Goal: Information Seeking & Learning: Learn about a topic

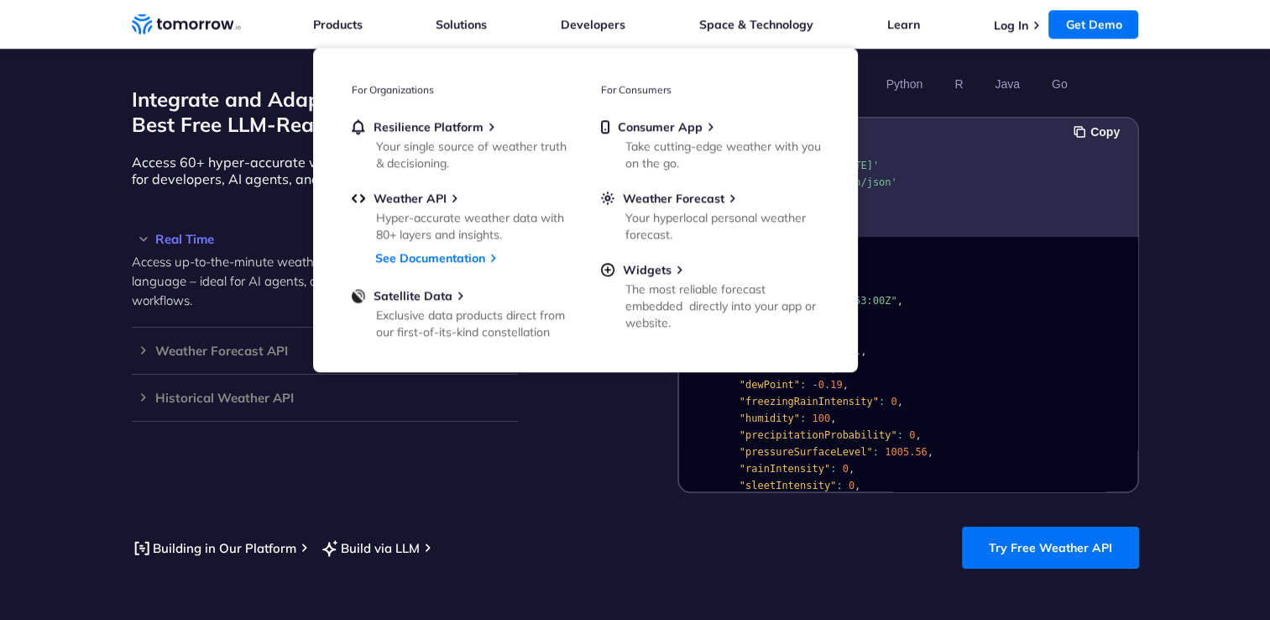
scroll to position [1763, 0]
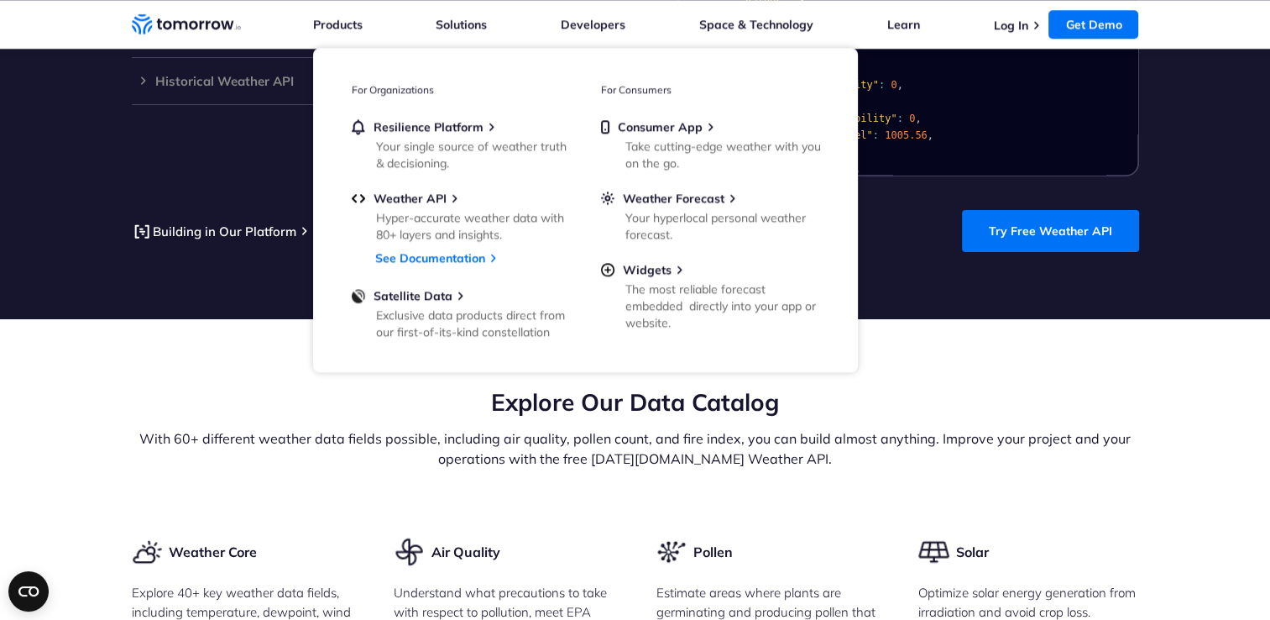
click at [201, 386] on h2 "Explore Our Data Catalog" at bounding box center [635, 402] width 1007 height 32
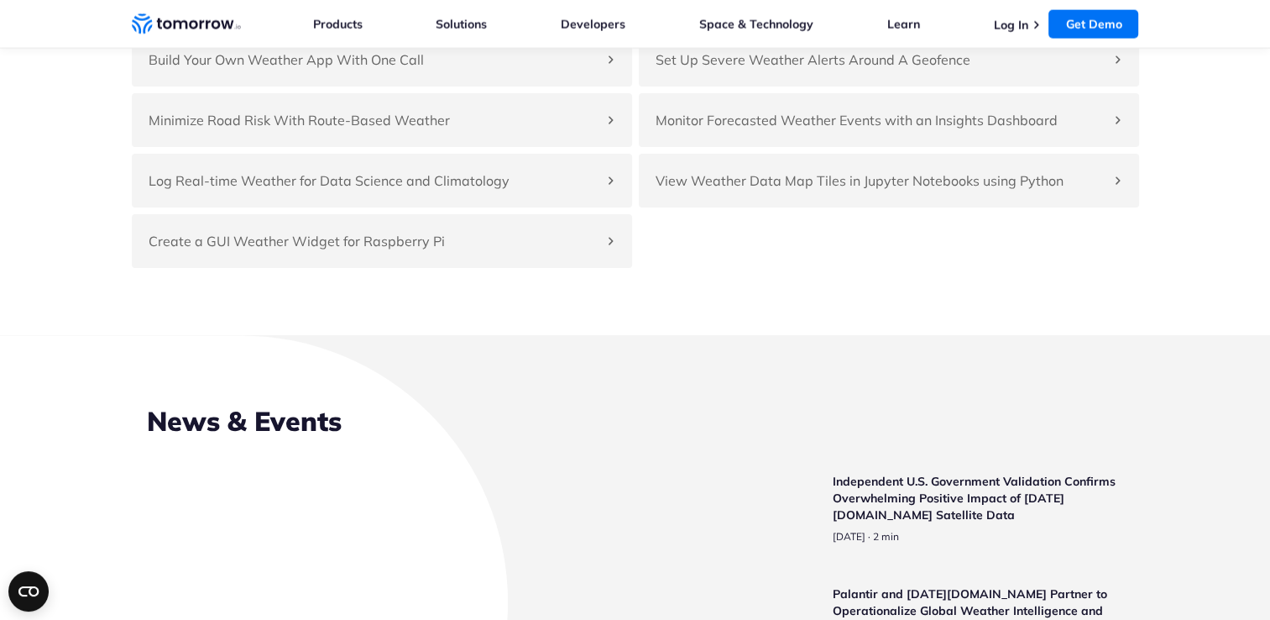
scroll to position [4114, 0]
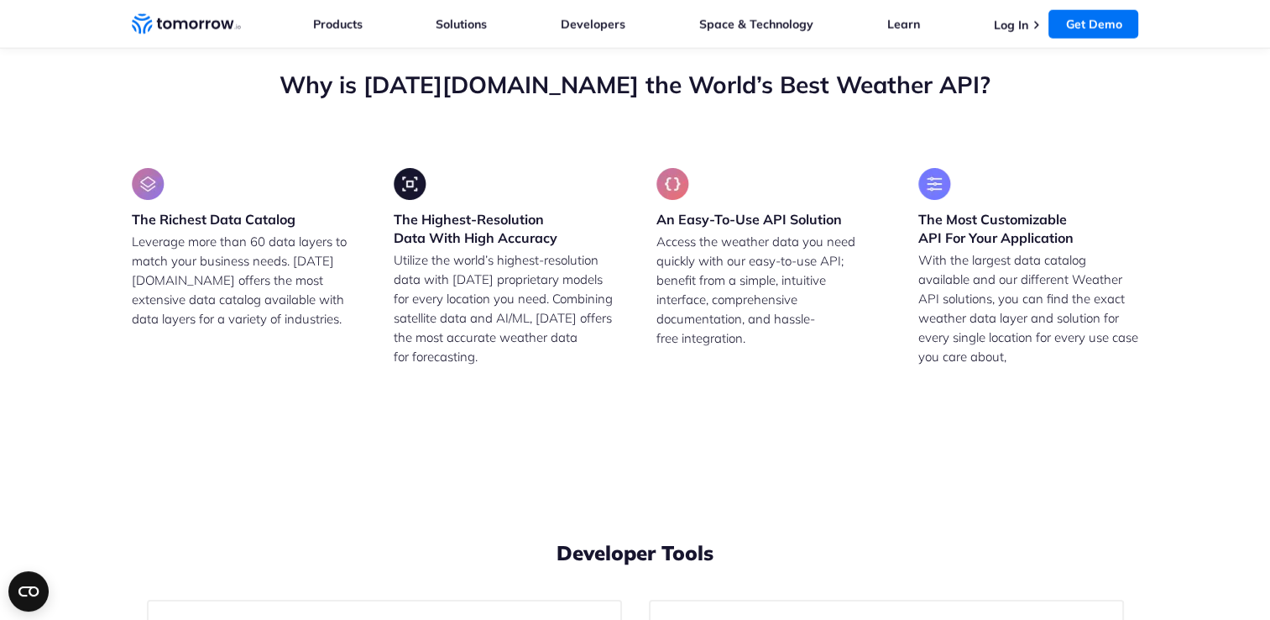
drag, startPoint x: 254, startPoint y: 156, endPoint x: 484, endPoint y: 193, distance: 233.0
drag, startPoint x: 484, startPoint y: 193, endPoint x: 447, endPoint y: 332, distance: 144.4
drag, startPoint x: 289, startPoint y: 183, endPoint x: 348, endPoint y: 188, distance: 59.8
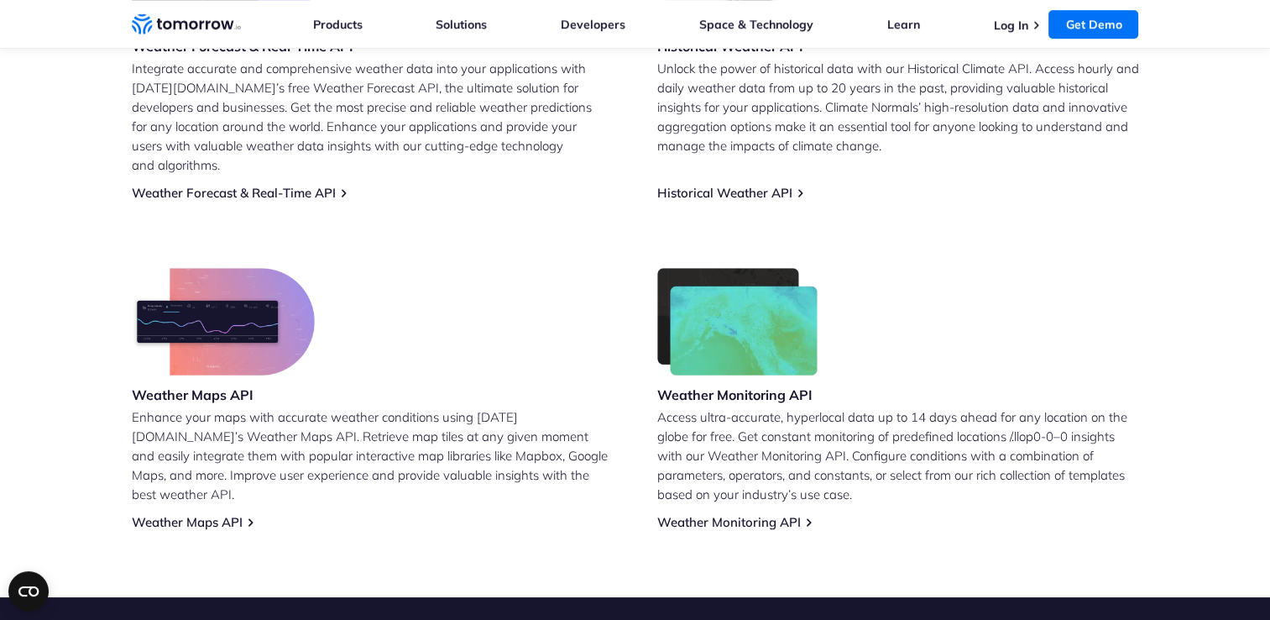
scroll to position [840, 0]
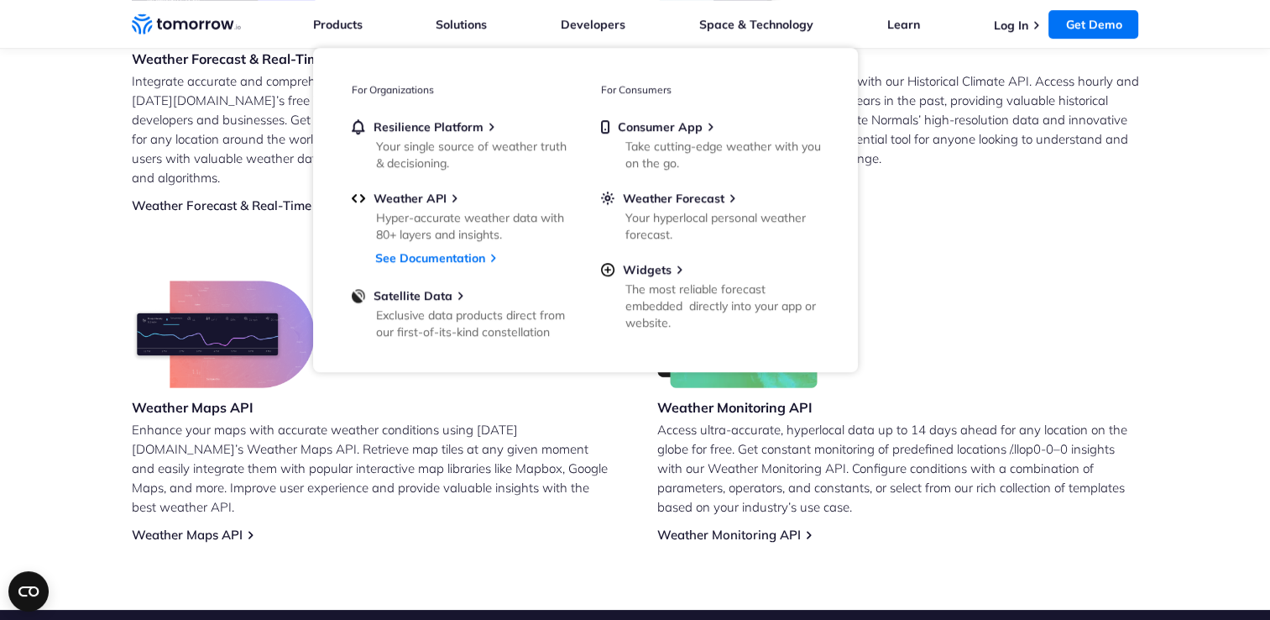
click at [209, 32] on icon "Weather Intelligence Solutions" at bounding box center [186, 23] width 109 height 21
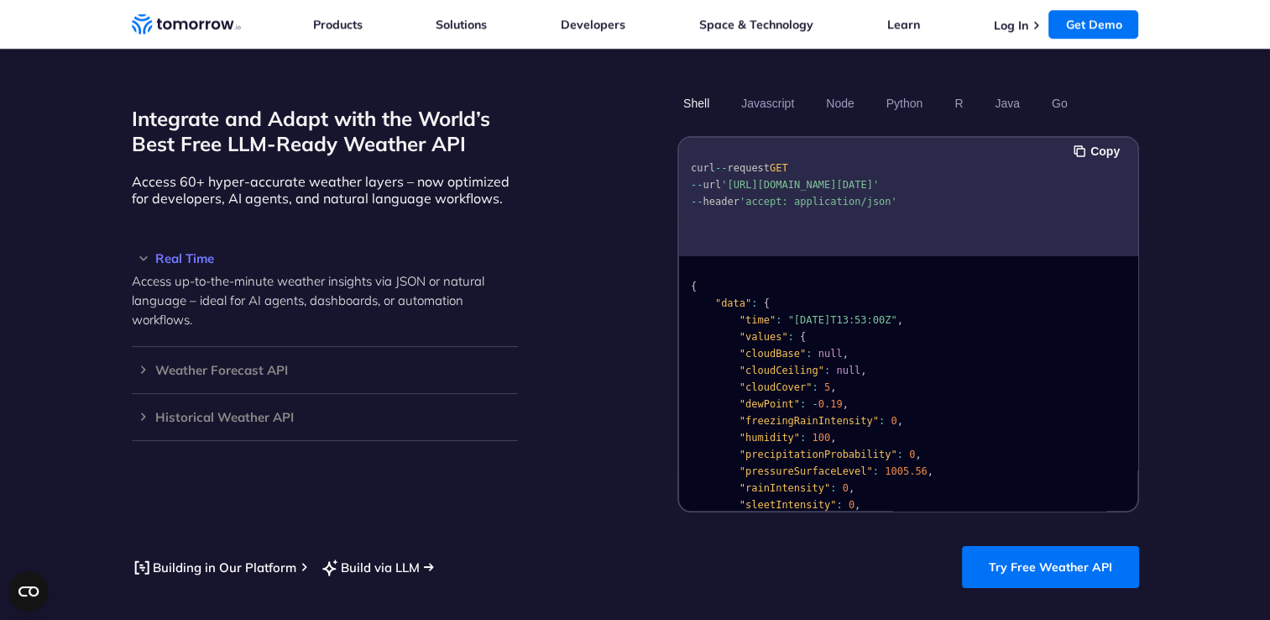
click at [400, 557] on link "Build via LLM" at bounding box center [370, 567] width 100 height 21
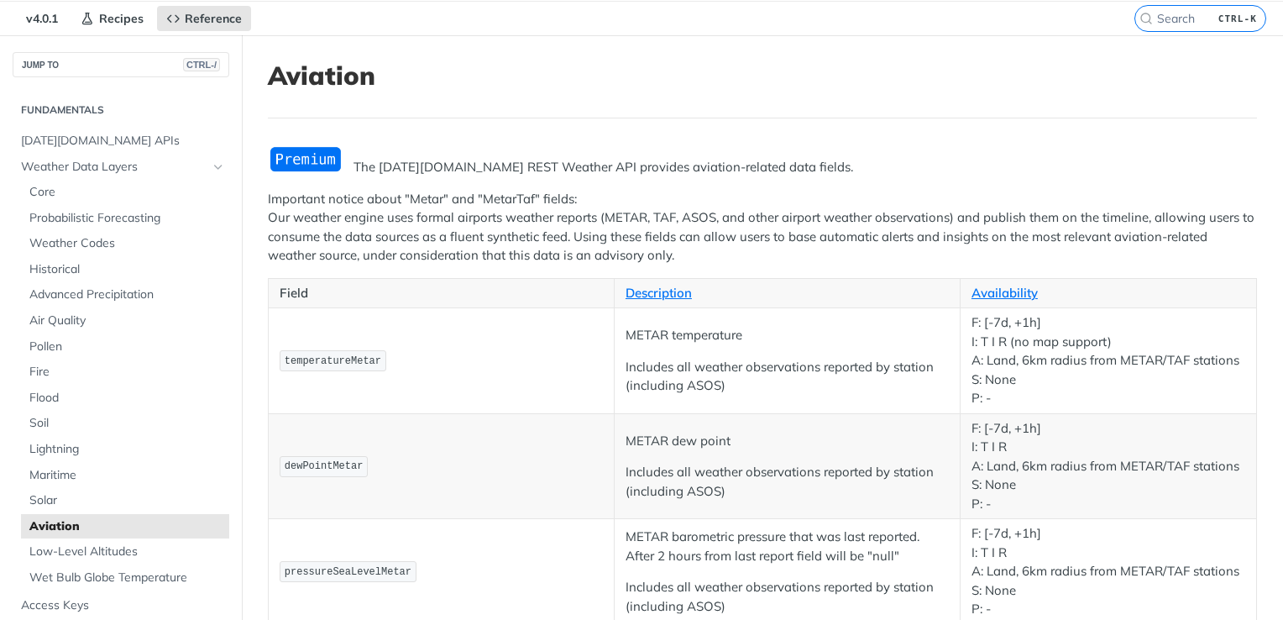
scroll to position [84, 0]
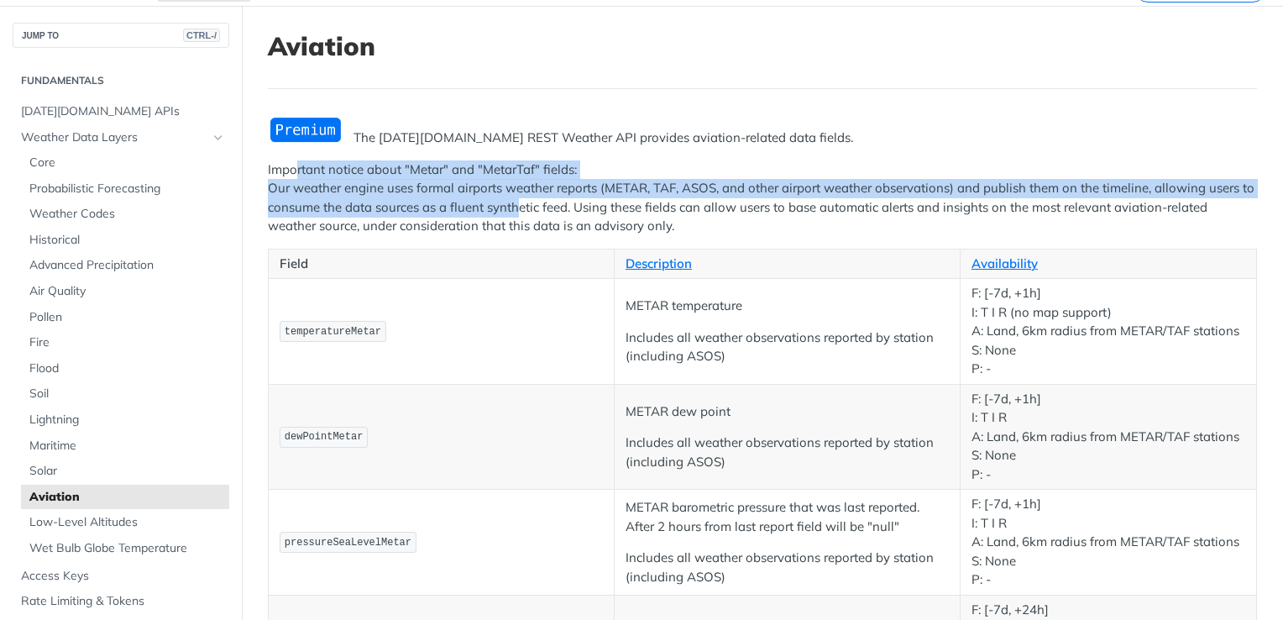
drag, startPoint x: 296, startPoint y: 170, endPoint x: 536, endPoint y: 210, distance: 242.6
click at [536, 210] on p "Important notice about "Metar" and "MetarTaf" fields: Our weather engine uses f…" at bounding box center [762, 198] width 989 height 76
drag, startPoint x: 536, startPoint y: 210, endPoint x: 451, endPoint y: 210, distance: 84.8
click at [451, 210] on p "Important notice about "Metar" and "MetarTaf" fields: Our weather engine uses f…" at bounding box center [762, 198] width 989 height 76
click at [1038, 175] on p "Important notice about "Metar" and "MetarTaf" fields: Our weather engine uses f…" at bounding box center [762, 198] width 989 height 76
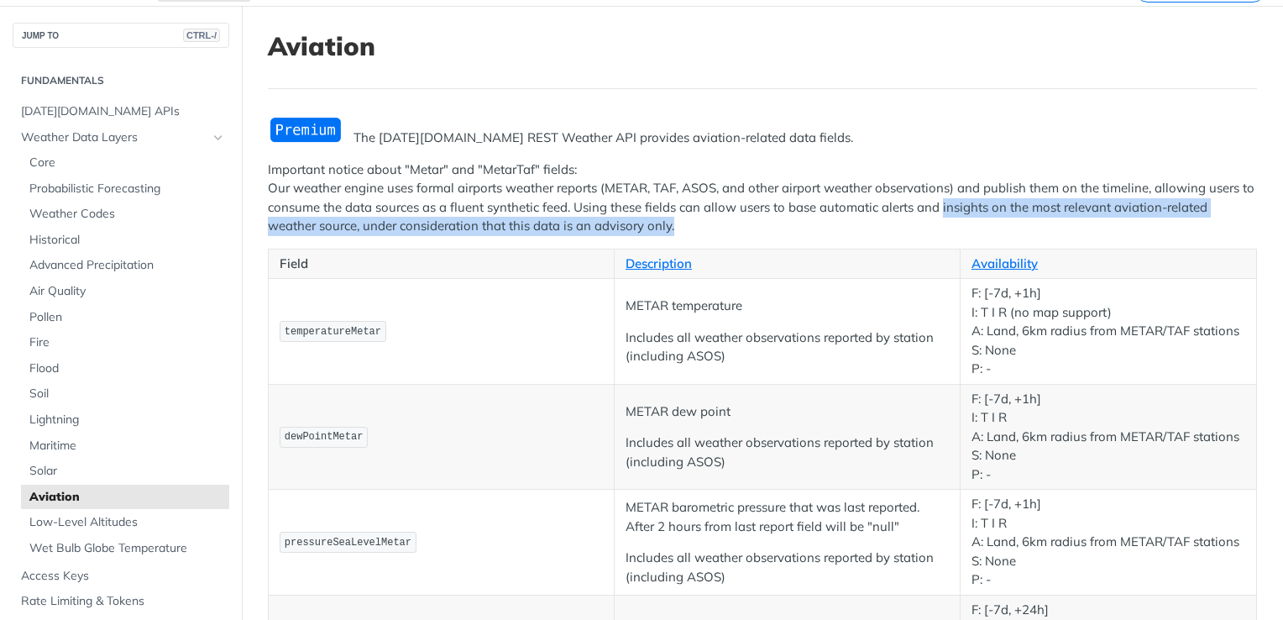
drag, startPoint x: 995, startPoint y: 196, endPoint x: 1203, endPoint y: 232, distance: 211.3
click at [1203, 232] on p "Important notice about "Metar" and "MetarTaf" fields: Our weather engine uses f…" at bounding box center [762, 198] width 989 height 76
click at [425, 233] on p "Important notice about "Metar" and "MetarTaf" fields: Our weather engine uses f…" at bounding box center [762, 198] width 989 height 76
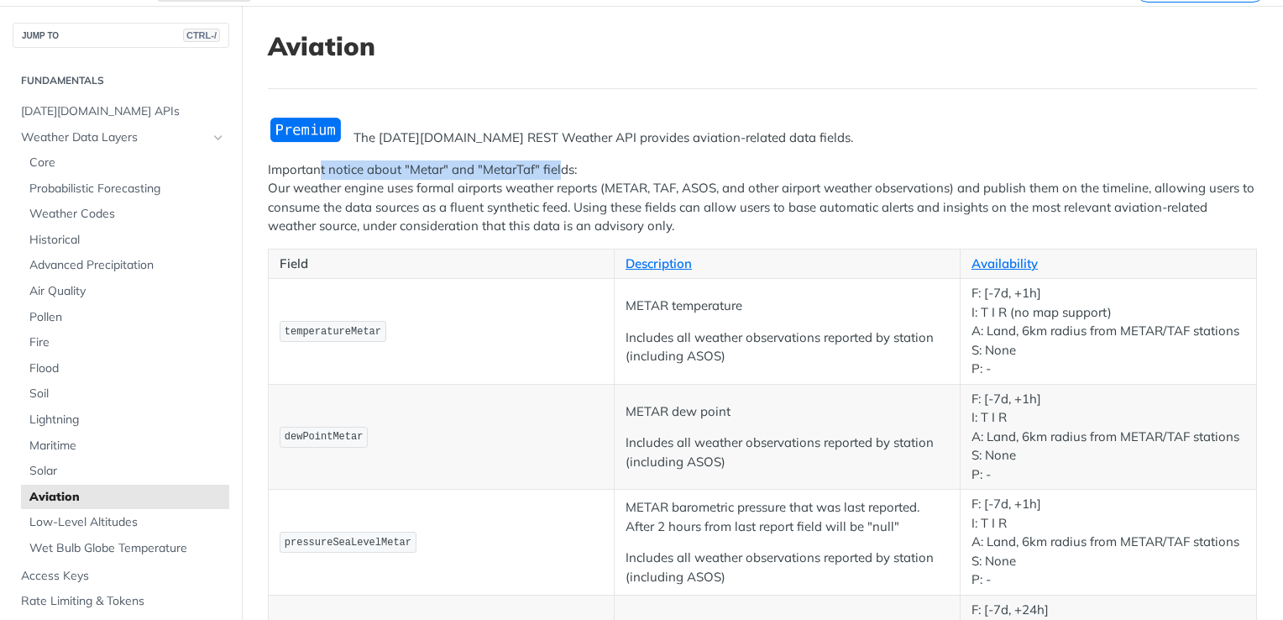
drag, startPoint x: 318, startPoint y: 168, endPoint x: 559, endPoint y: 174, distance: 241.0
click at [559, 174] on p "Important notice about "Metar" and "MetarTaf" fields: Our weather engine uses f…" at bounding box center [762, 198] width 989 height 76
drag, startPoint x: 559, startPoint y: 174, endPoint x: 545, endPoint y: 200, distance: 29.7
click at [545, 200] on p "Important notice about "Metar" and "MetarTaf" fields: Our weather engine uses f…" at bounding box center [762, 198] width 989 height 76
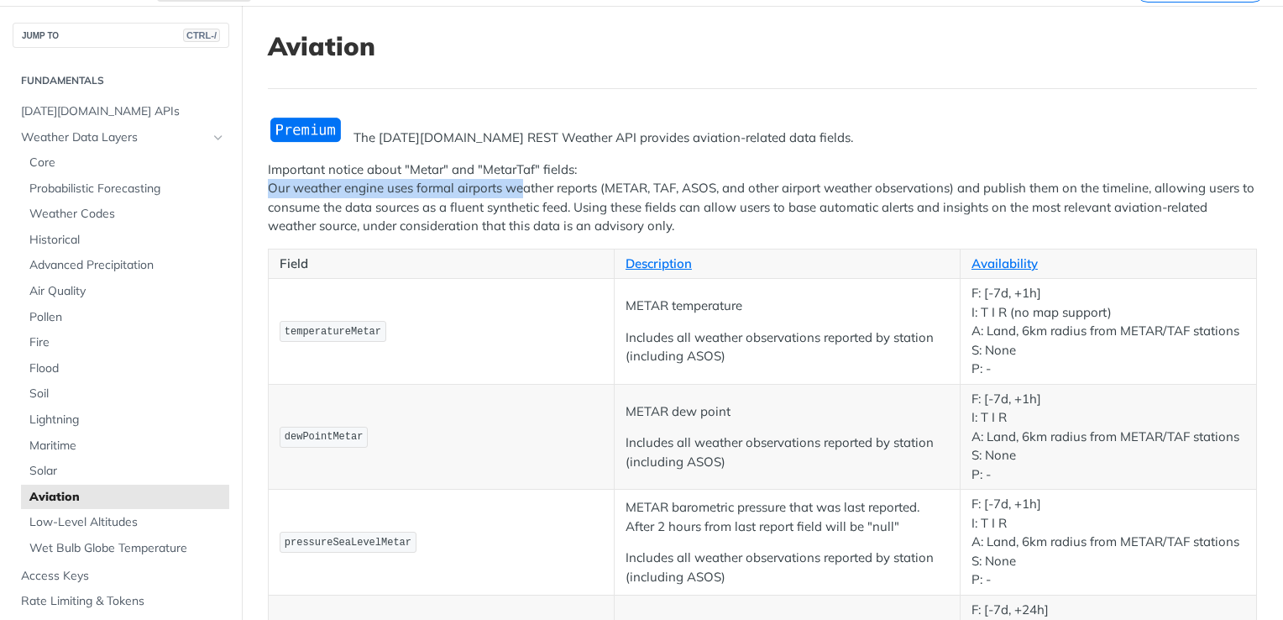
drag, startPoint x: 272, startPoint y: 186, endPoint x: 525, endPoint y: 186, distance: 252.7
drag, startPoint x: 525, startPoint y: 186, endPoint x: 526, endPoint y: 199, distance: 12.7
click at [526, 199] on p "Important notice about "Metar" and "MetarTaf" fields: Our weather engine uses f…" at bounding box center [762, 198] width 989 height 76
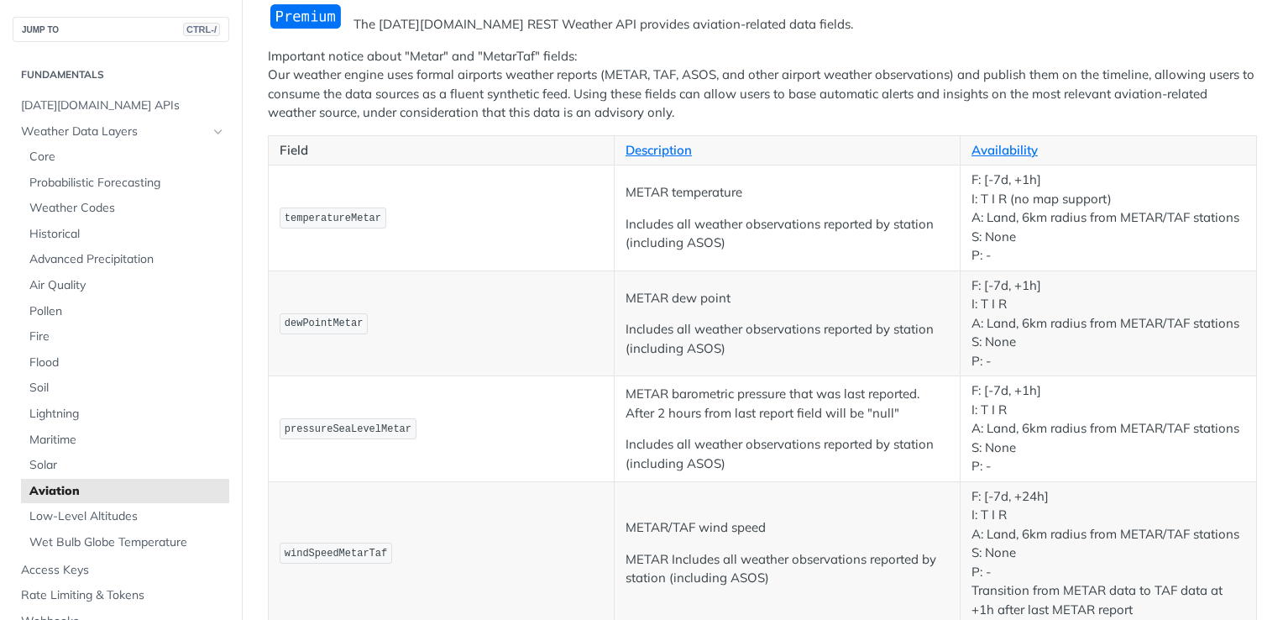
scroll to position [168, 0]
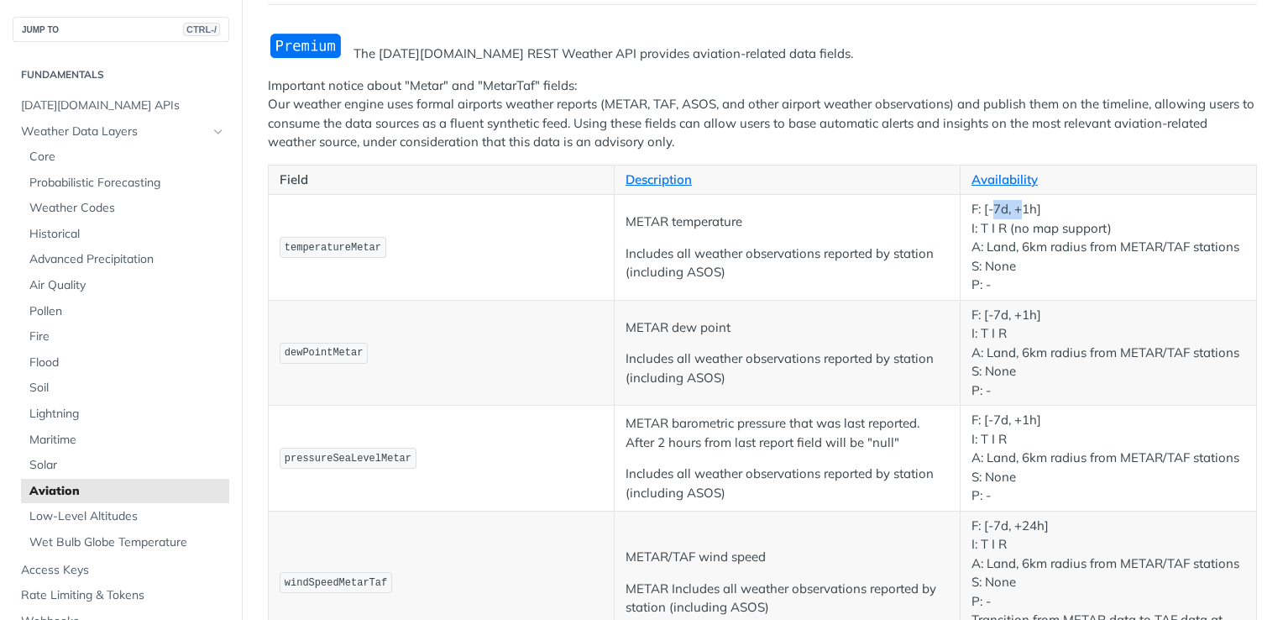
drag, startPoint x: 983, startPoint y: 207, endPoint x: 1016, endPoint y: 209, distance: 32.8
click at [1016, 209] on p "F: [-7d, +1h] I: T I R (no map support) A: Land, 6km radius from METAR/TAF stat…" at bounding box center [1108, 247] width 274 height 95
click at [594, 198] on td "temperatureMetar" at bounding box center [442, 248] width 346 height 106
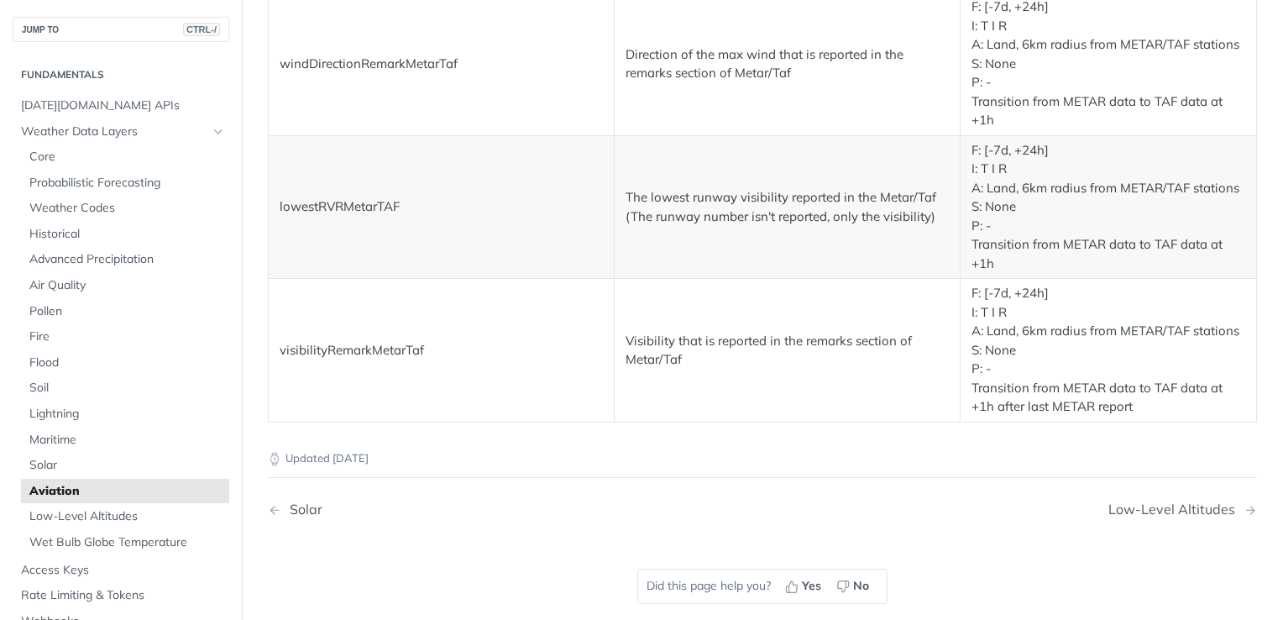
scroll to position [3106, 0]
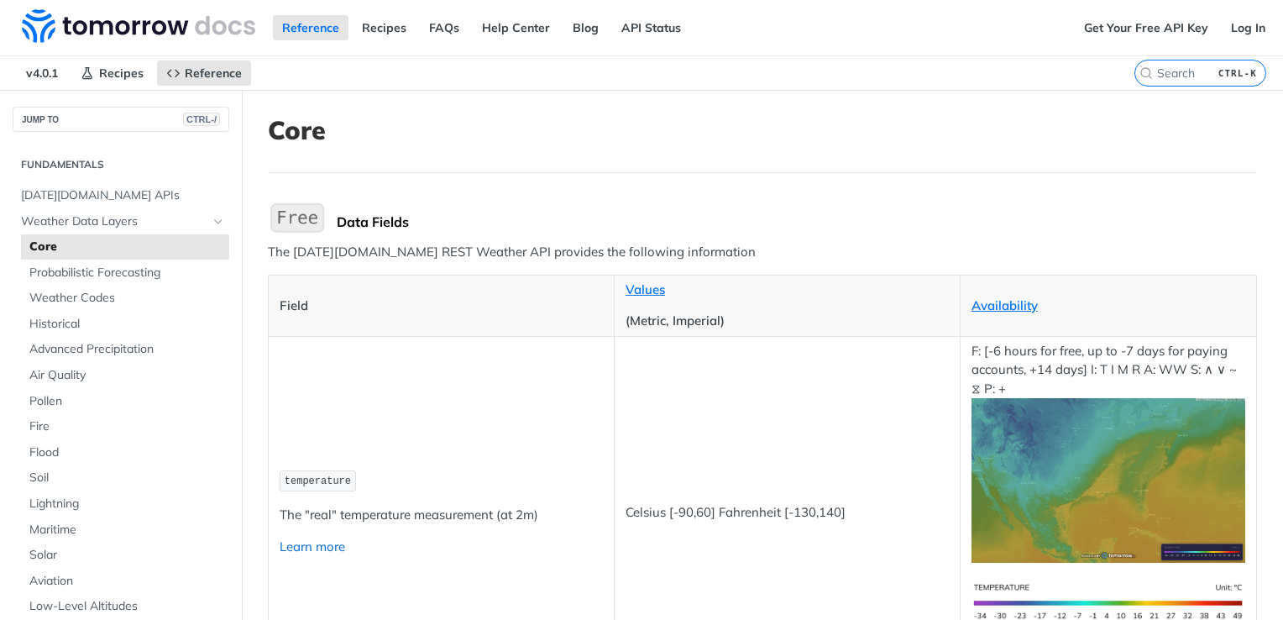
scroll to position [168, 0]
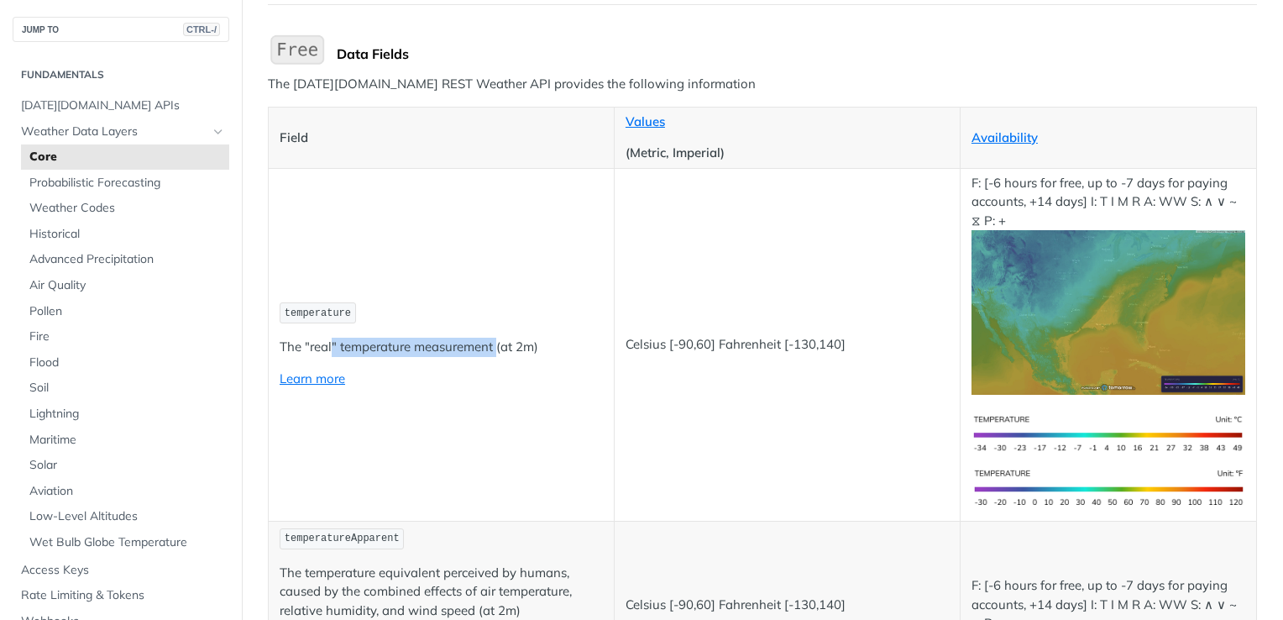
drag, startPoint x: 332, startPoint y: 351, endPoint x: 497, endPoint y: 346, distance: 165.5
click at [497, 346] on p "The "real" temperature measurement (at 2m)" at bounding box center [441, 347] width 323 height 19
drag, startPoint x: 497, startPoint y: 346, endPoint x: 535, endPoint y: 432, distance: 94.4
click at [535, 432] on td "temperature The "real" temperature measurement (at 2m) Learn more" at bounding box center [442, 344] width 346 height 353
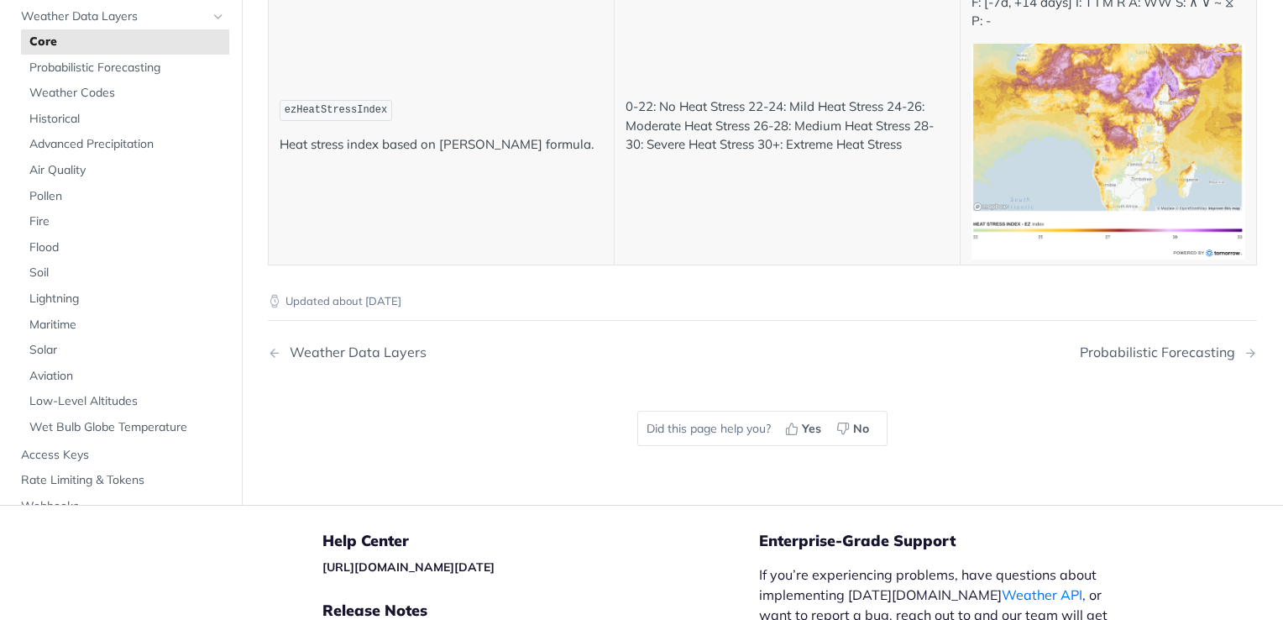
scroll to position [9067, 0]
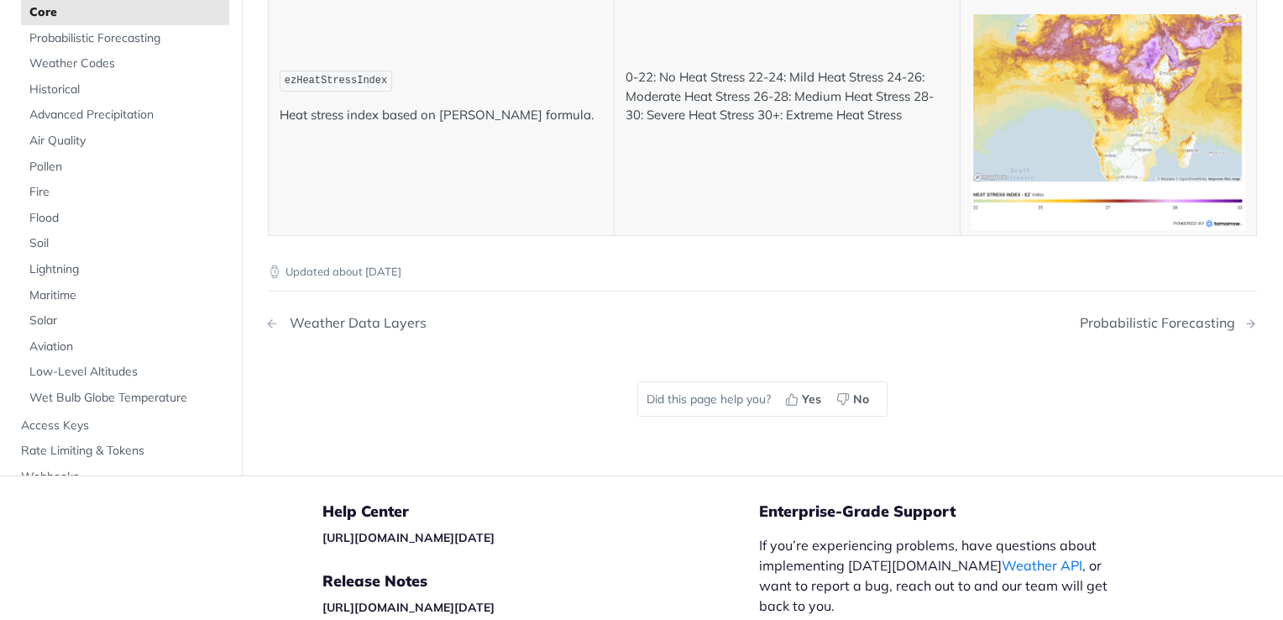
click at [322, 315] on div "Weather Data Layers" at bounding box center [353, 323] width 145 height 16
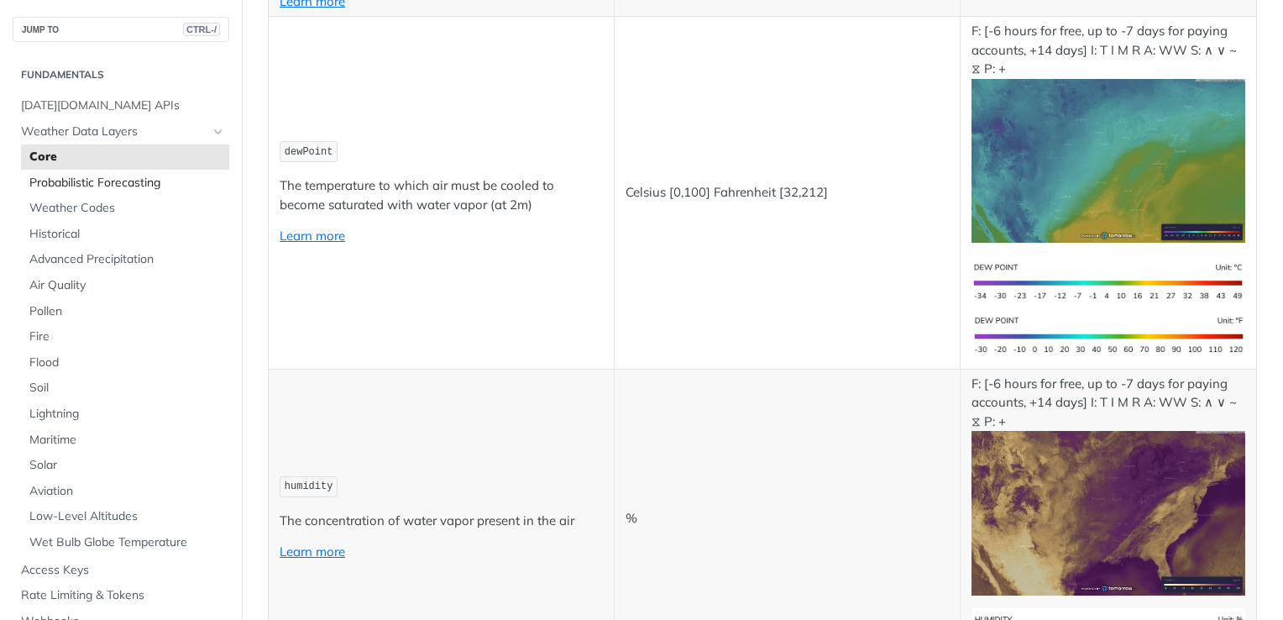
click at [66, 177] on span "Probabilistic Forecasting" at bounding box center [127, 183] width 196 height 17
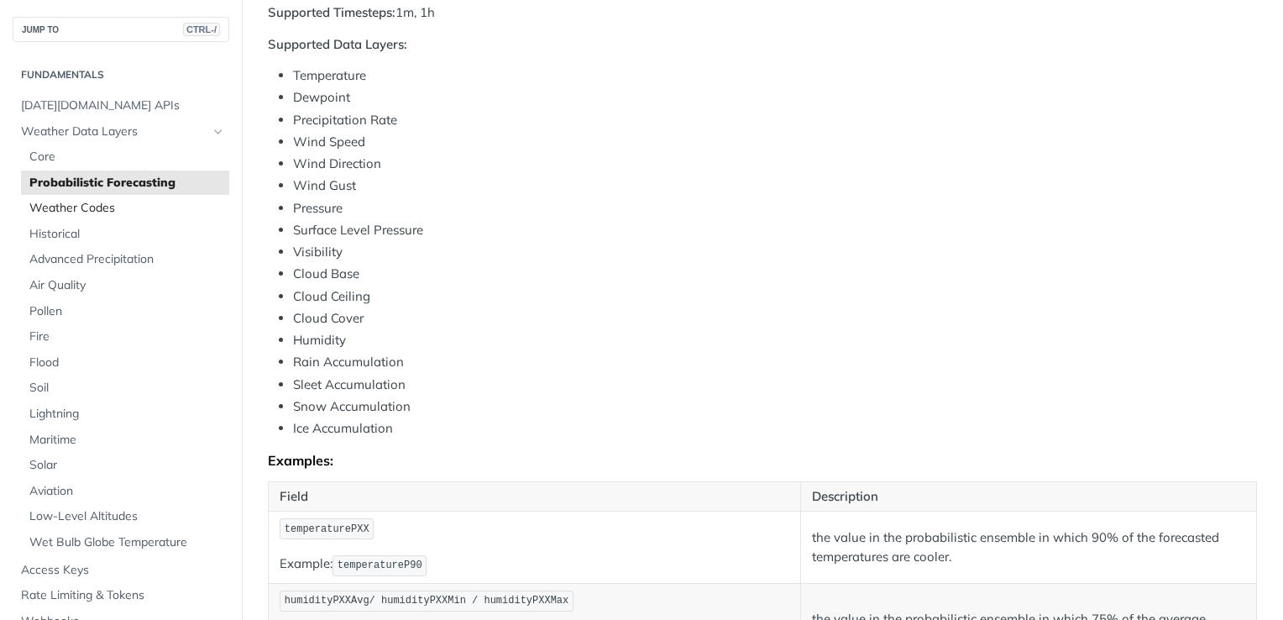
scroll to position [508, 0]
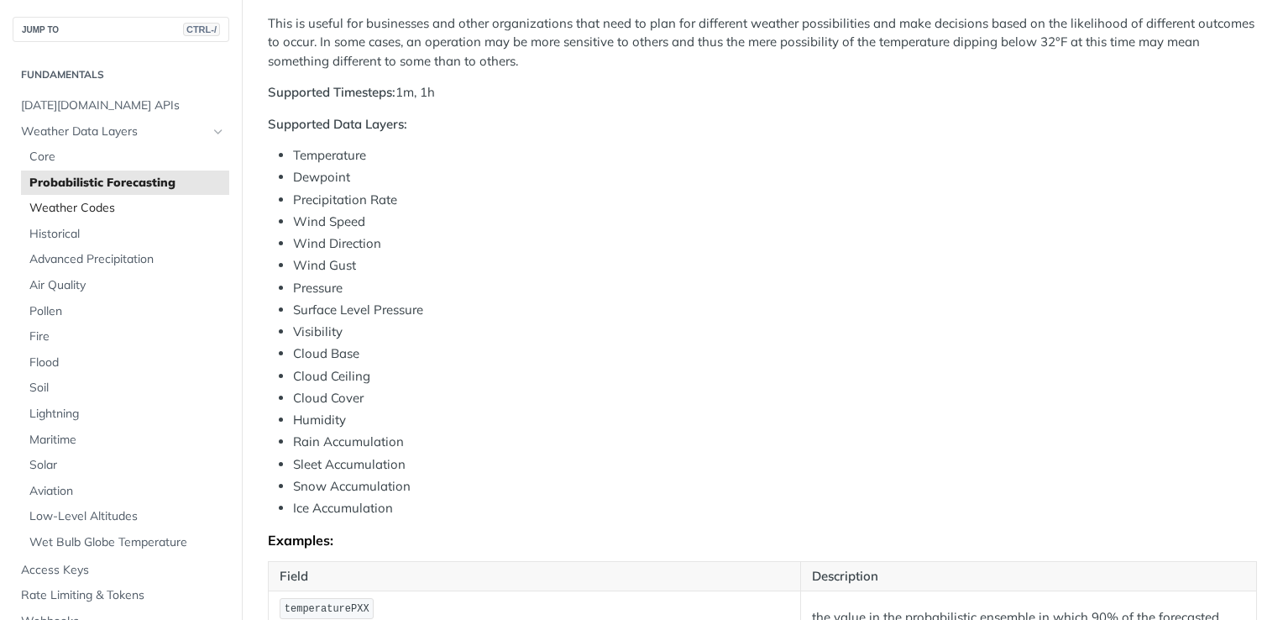
click at [80, 212] on span "Weather Codes" at bounding box center [127, 208] width 196 height 17
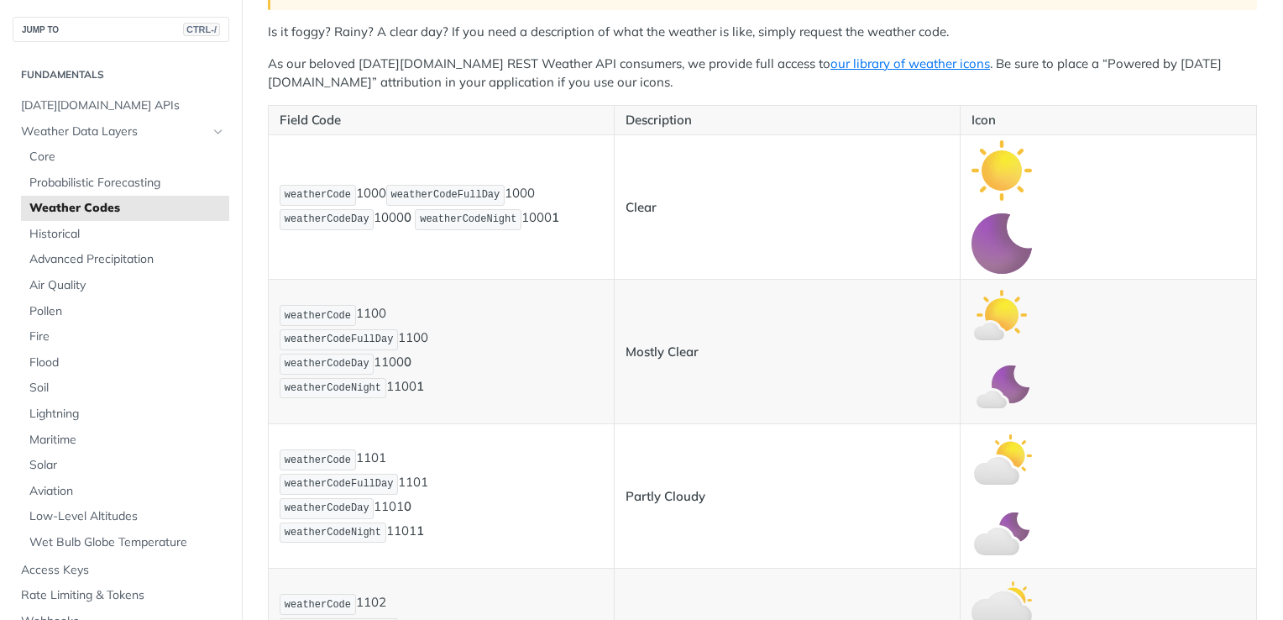
scroll to position [88, 0]
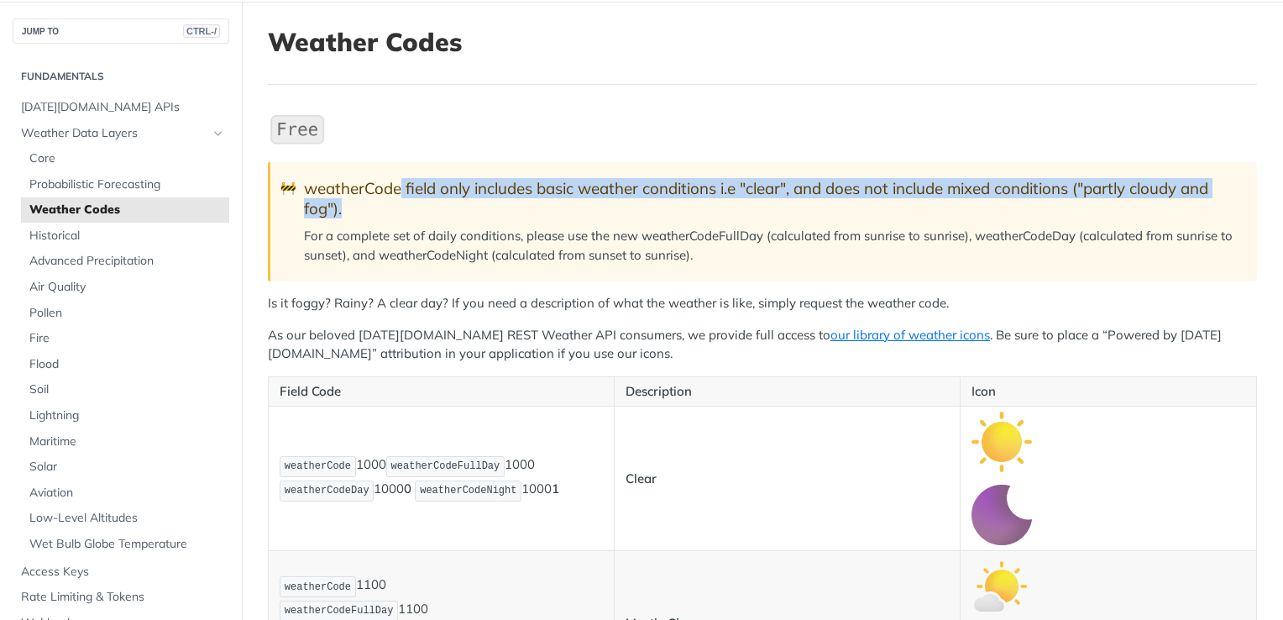
drag, startPoint x: 403, startPoint y: 183, endPoint x: 423, endPoint y: 211, distance: 34.3
click at [423, 211] on div "weatherCode field only includes basic weather conditions i.e "clear", and does …" at bounding box center [772, 198] width 936 height 39
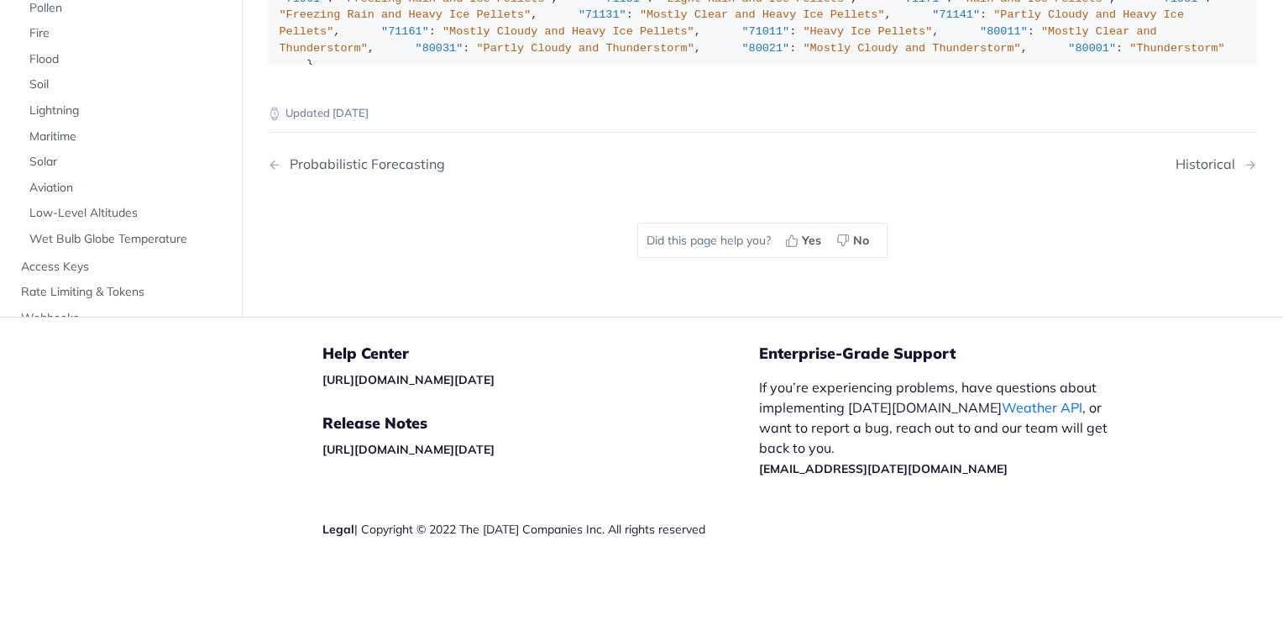
scroll to position [12111, 0]
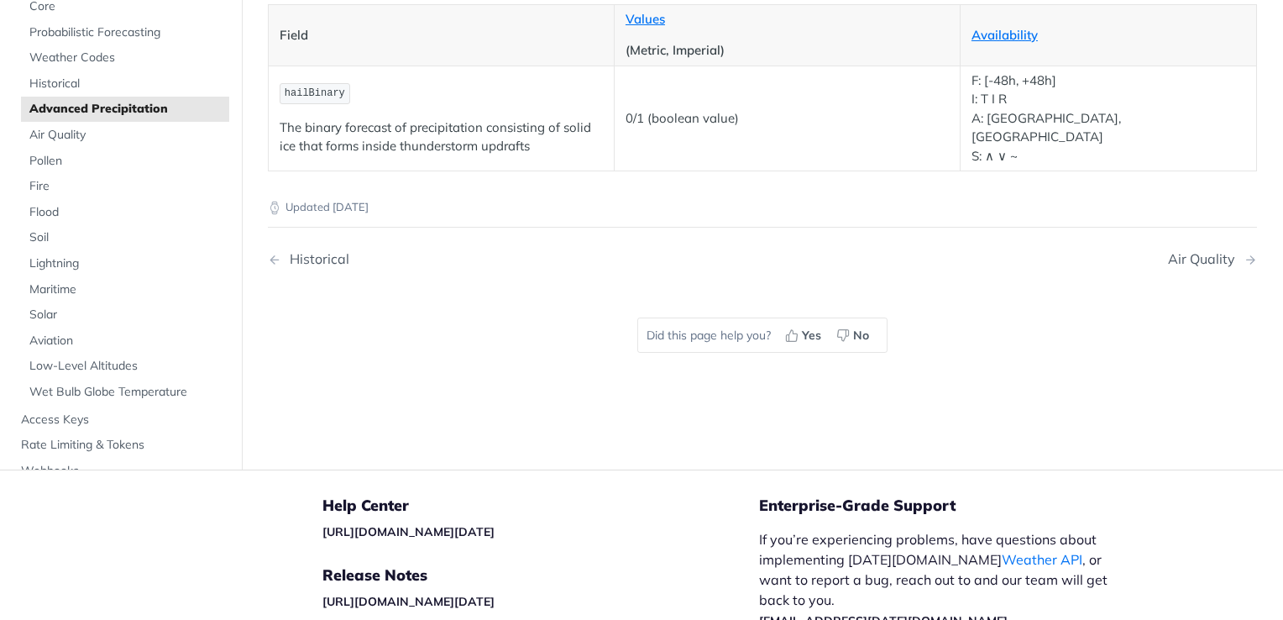
scroll to position [55, 0]
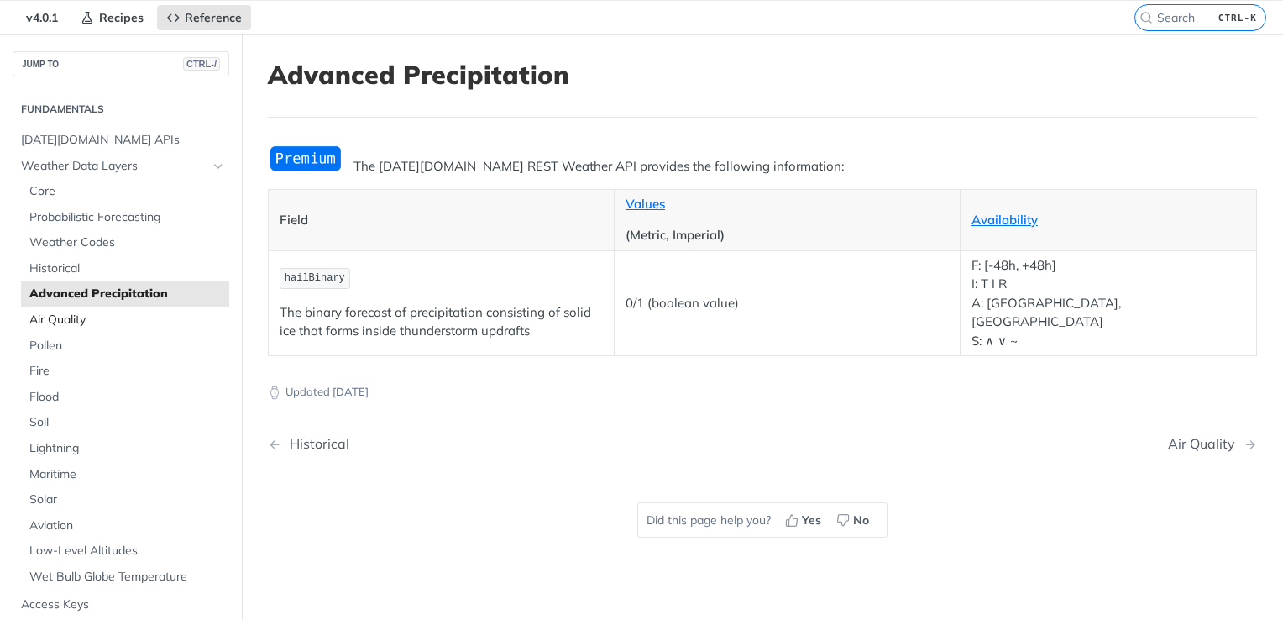
click at [48, 324] on span "Air Quality" at bounding box center [127, 319] width 196 height 17
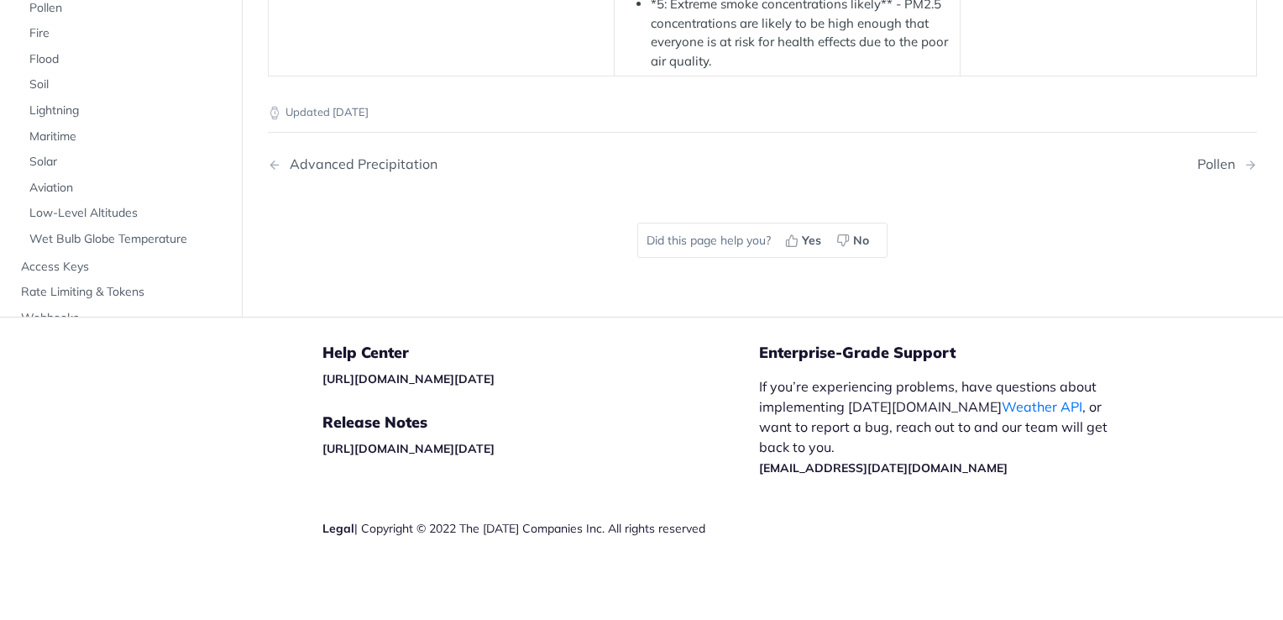
scroll to position [2910, 0]
click at [38, 17] on span "Pollen" at bounding box center [127, 8] width 196 height 17
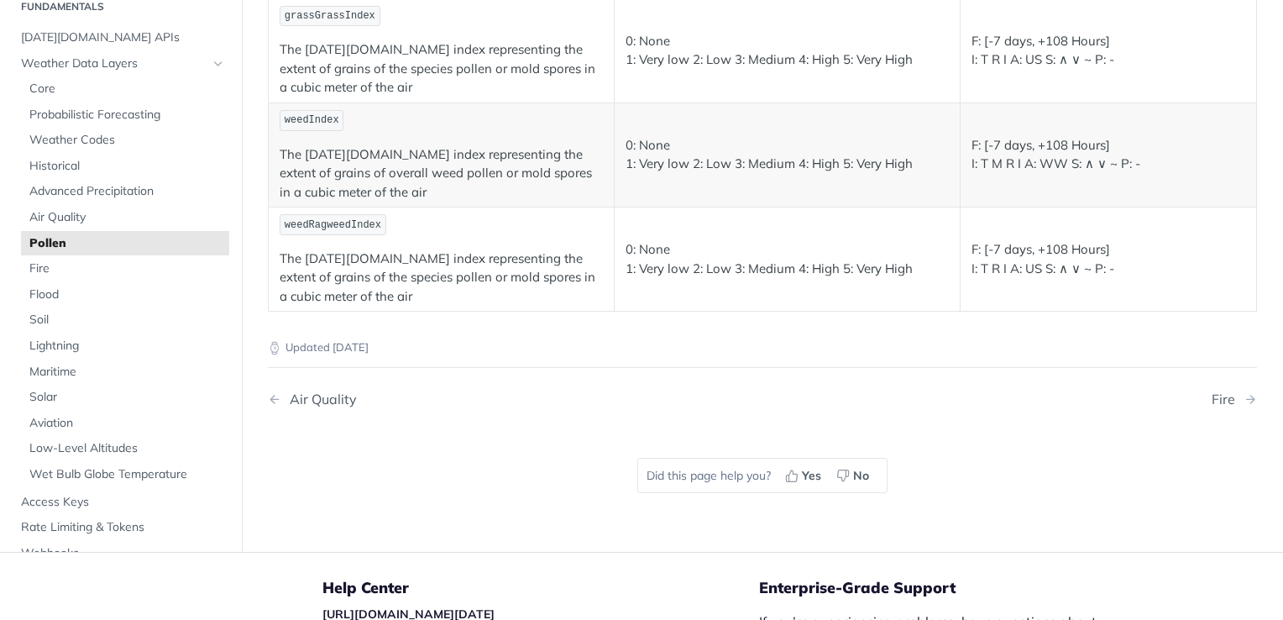
scroll to position [158, 0]
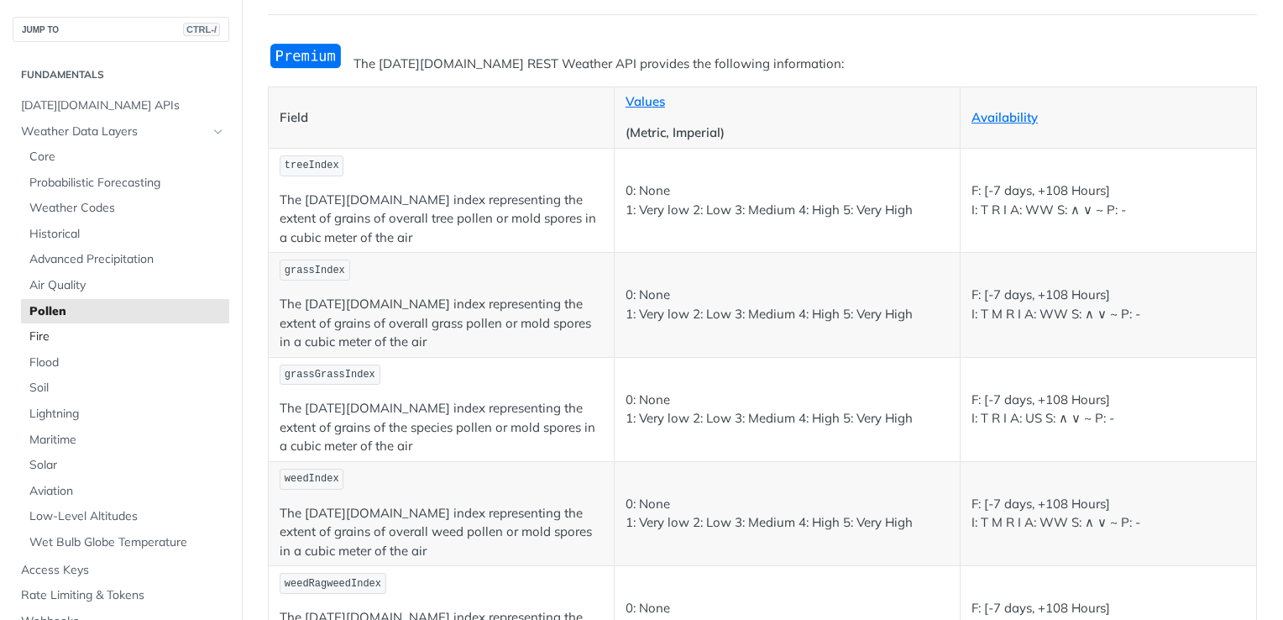
click at [61, 334] on span "Fire" at bounding box center [127, 336] width 196 height 17
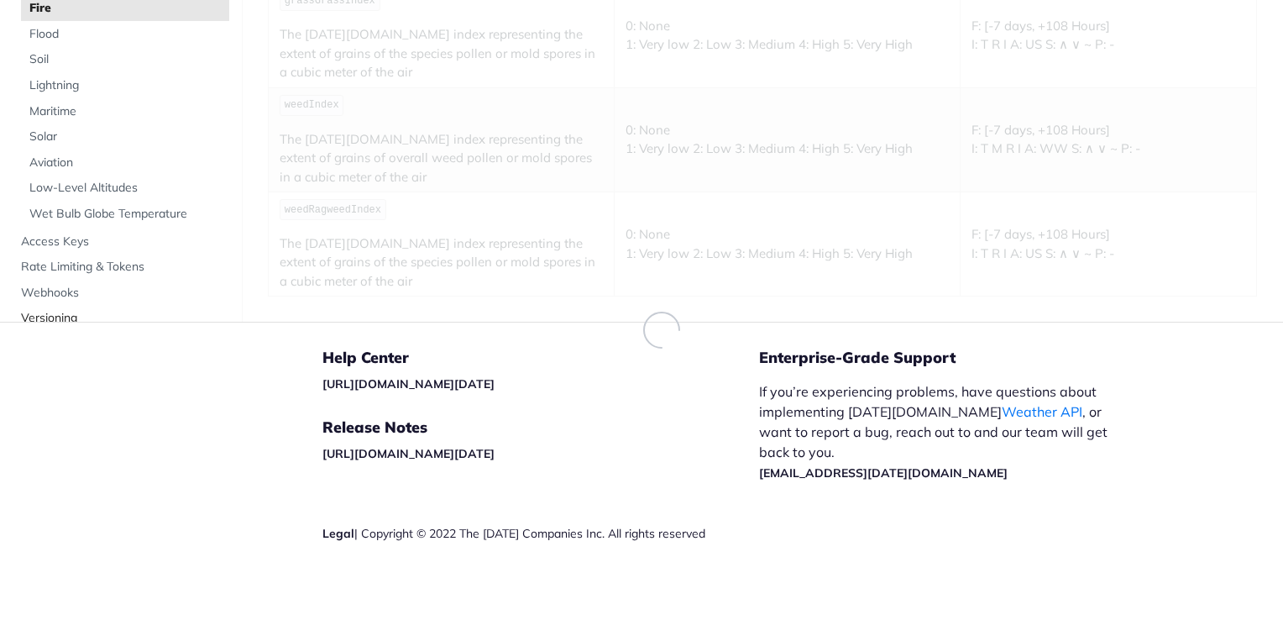
scroll to position [84, 0]
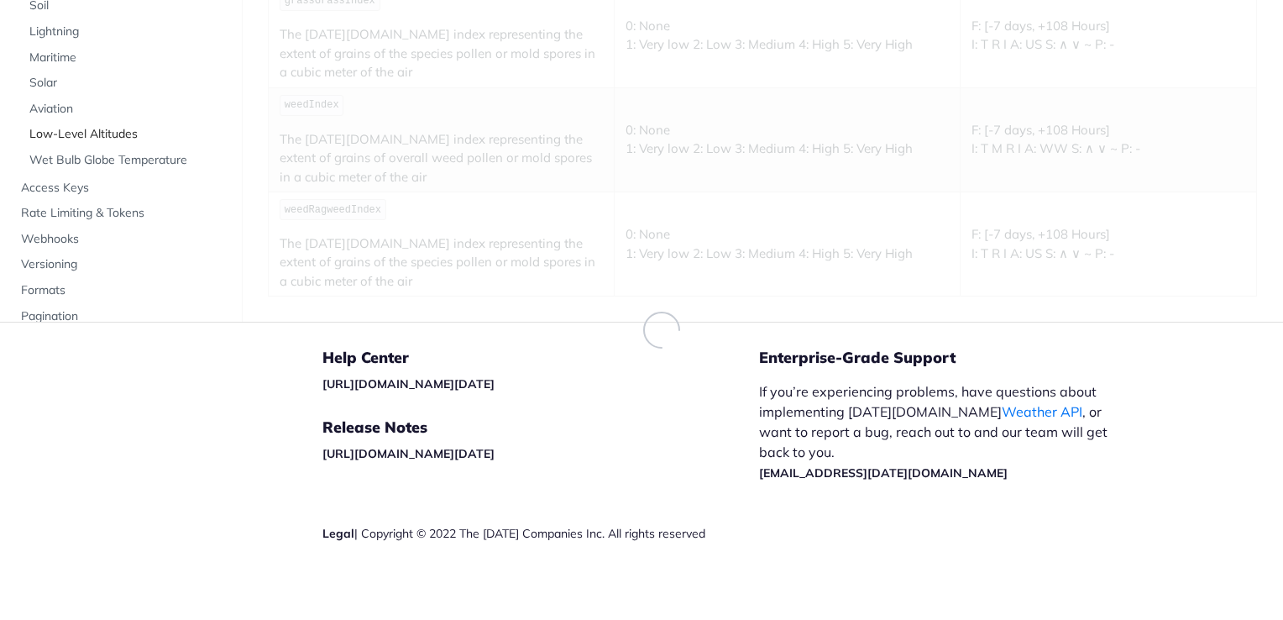
click at [77, 127] on span "Low-Level Altitudes" at bounding box center [127, 135] width 196 height 17
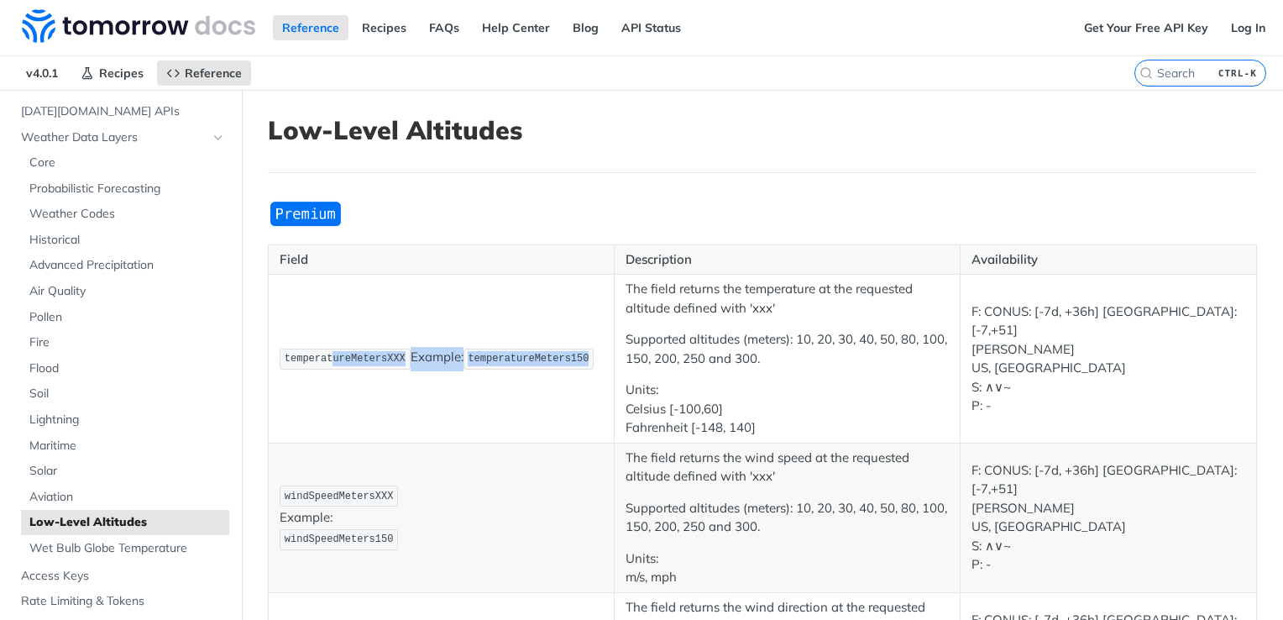
drag, startPoint x: 331, startPoint y: 360, endPoint x: 608, endPoint y: 390, distance: 278.7
click at [608, 390] on td "temperatureMetersXXX Example: temperatureMeters150" at bounding box center [442, 359] width 346 height 169
drag, startPoint x: 608, startPoint y: 390, endPoint x: 605, endPoint y: 421, distance: 31.2
click at [605, 421] on td "temperatureMetersXXX Example: temperatureMeters150" at bounding box center [442, 359] width 346 height 169
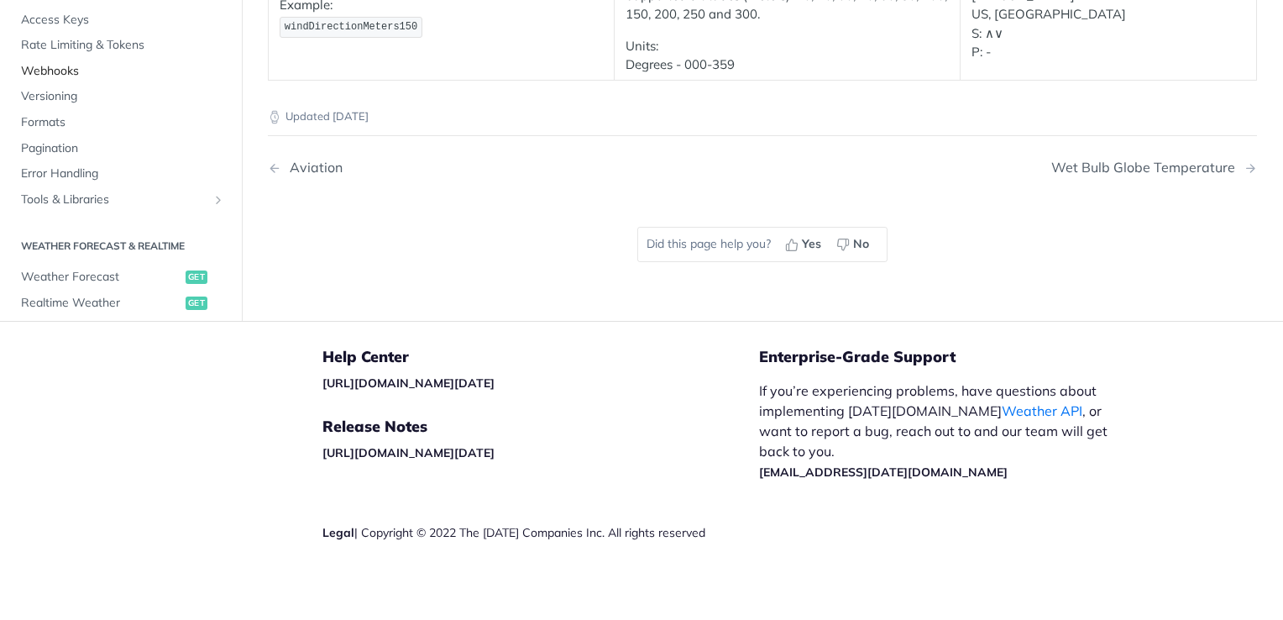
scroll to position [252, 0]
click at [71, 32] on link "Rate Limiting & Tokens" at bounding box center [121, 44] width 217 height 25
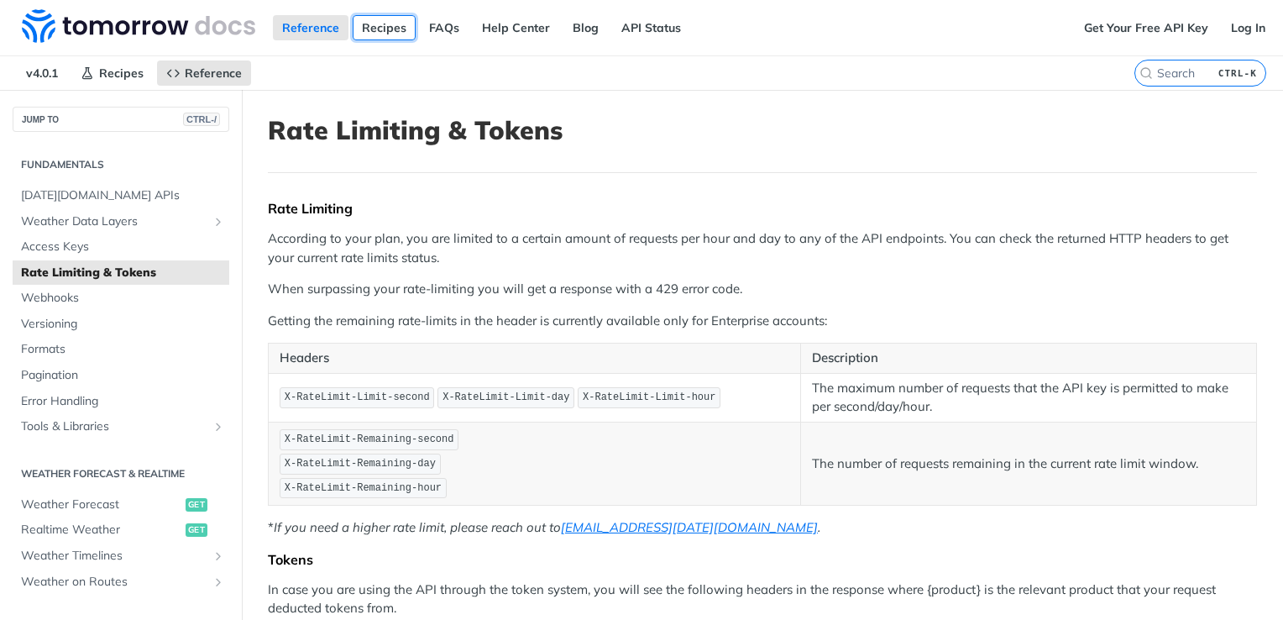
click at [373, 29] on link "Recipes" at bounding box center [384, 27] width 63 height 25
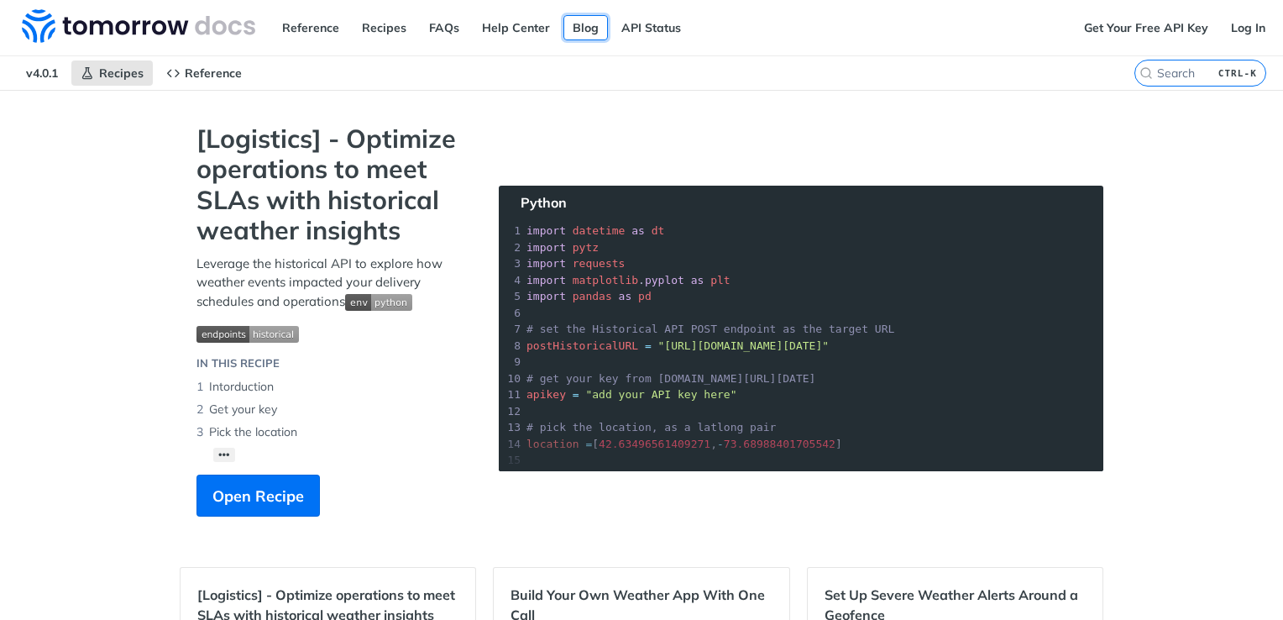
click at [588, 33] on link "Blog" at bounding box center [585, 27] width 44 height 25
